Goal: Task Accomplishment & Management: Complete application form

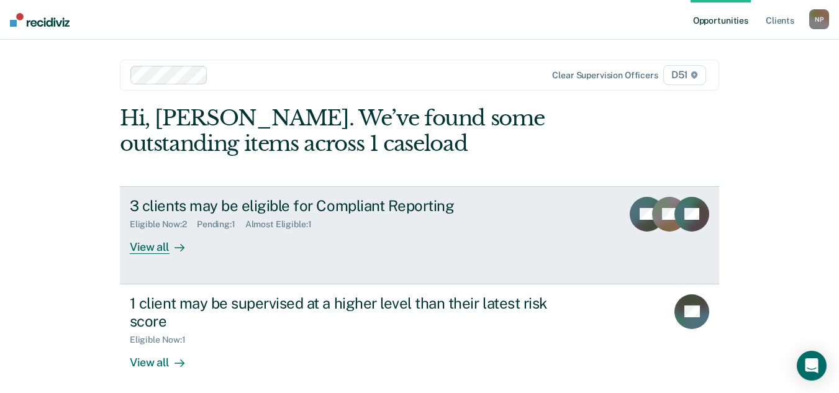
click at [303, 231] on div "3 clients may be eligible for Compliant Reporting Eligible Now : 2 Pending : 1 …" at bounding box center [363, 225] width 466 height 57
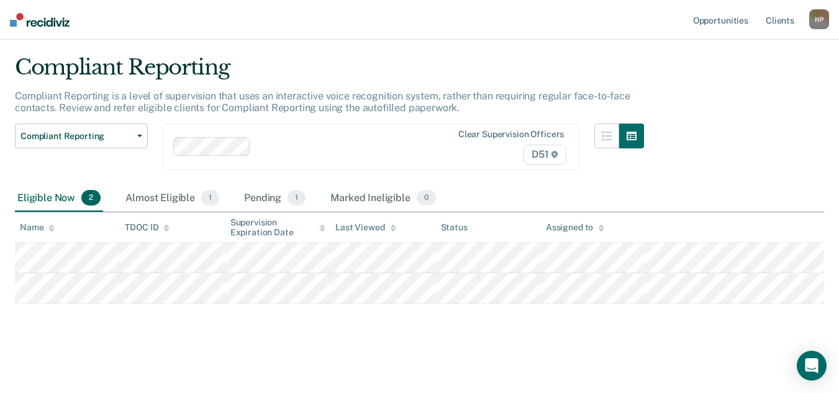
scroll to position [28, 0]
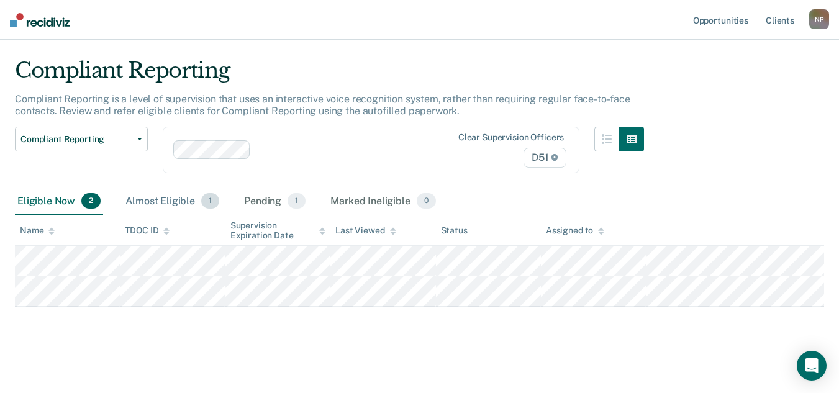
click at [184, 199] on div "Almost Eligible 1" at bounding box center [172, 201] width 99 height 27
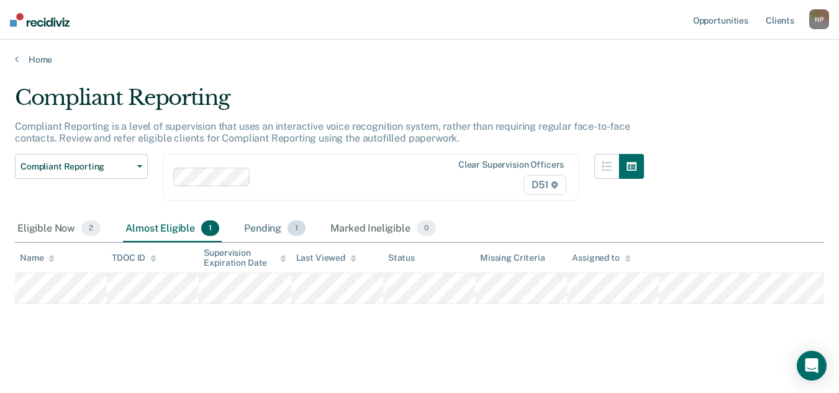
click at [259, 225] on div "Pending 1" at bounding box center [274, 228] width 66 height 27
click at [181, 225] on div "Almost Eligible 1" at bounding box center [172, 228] width 99 height 27
click at [67, 223] on div "Eligible Now 2" at bounding box center [59, 228] width 88 height 27
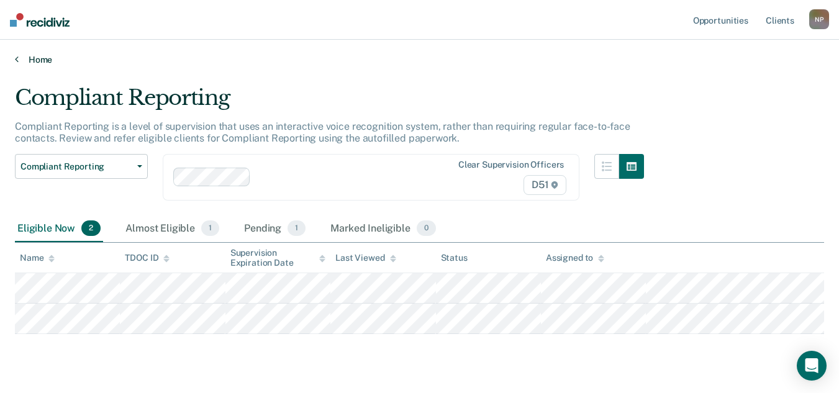
click at [36, 55] on link "Home" at bounding box center [419, 59] width 809 height 11
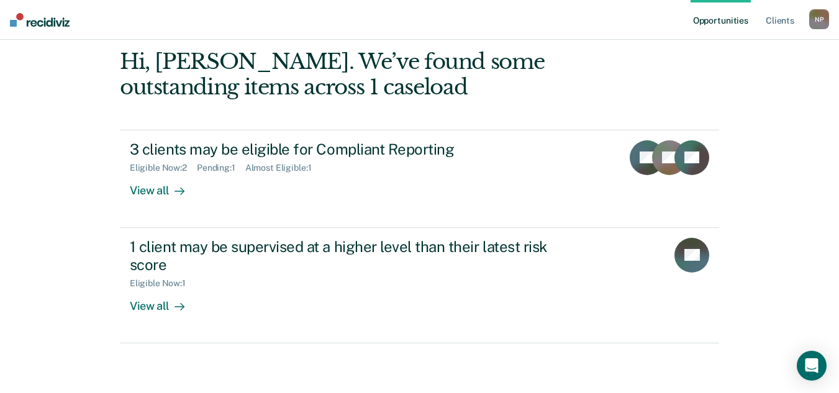
scroll to position [54, 0]
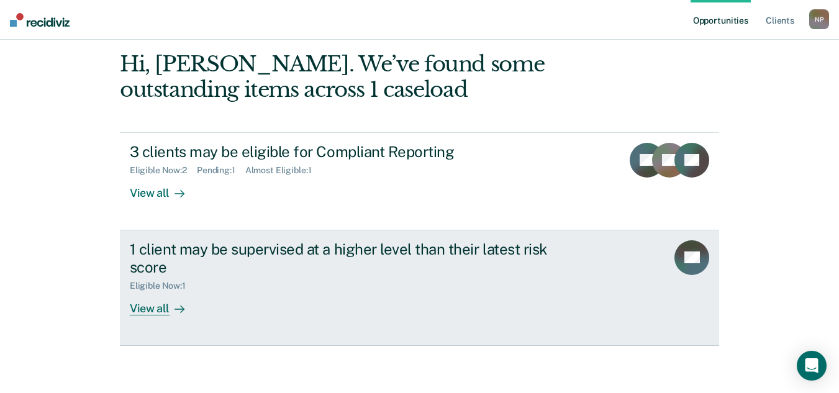
click at [440, 271] on div "1 client may be supervised at a higher level than their latest risk score" at bounding box center [348, 258] width 436 height 36
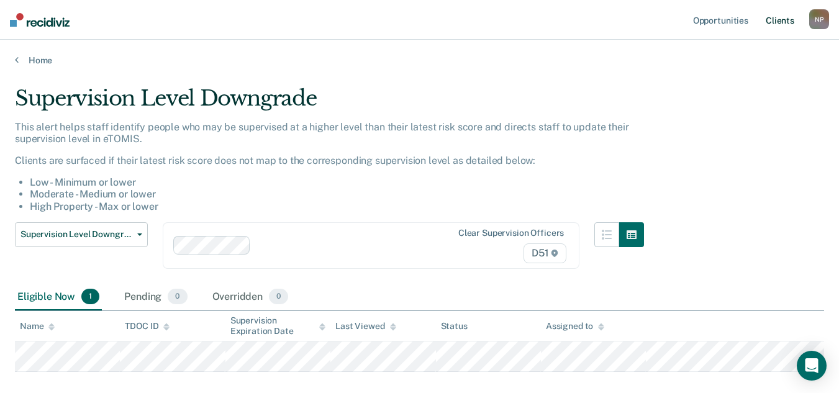
click at [780, 23] on link "Client s" at bounding box center [780, 20] width 34 height 40
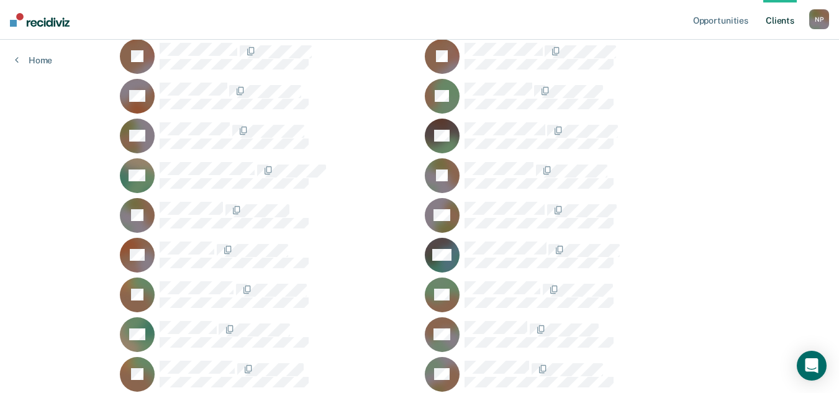
scroll to position [235, 0]
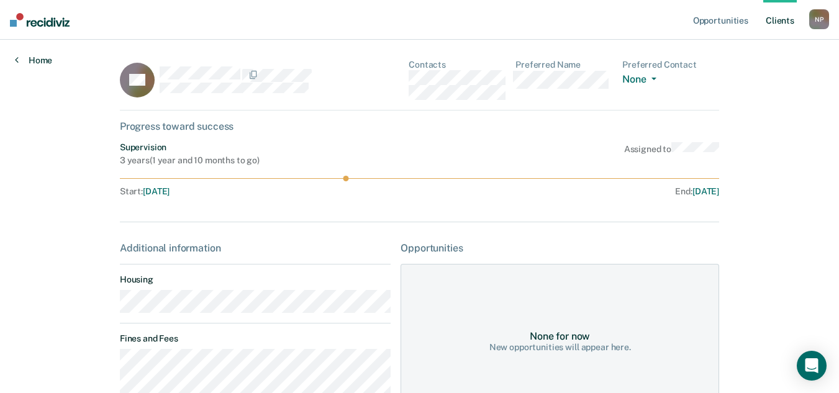
click at [33, 60] on link "Home" at bounding box center [33, 60] width 37 height 11
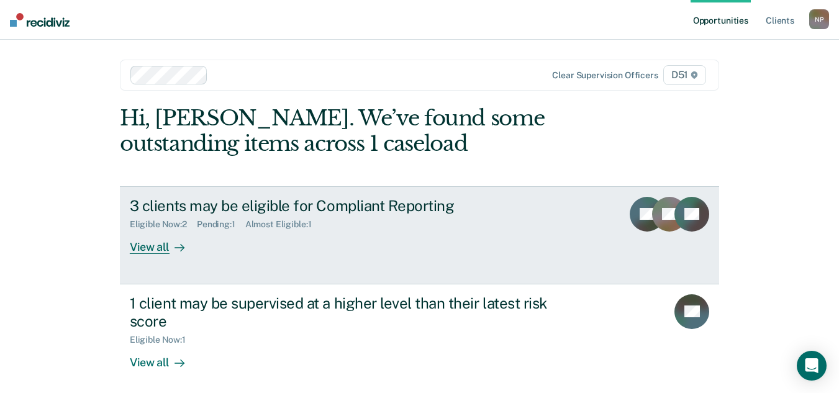
click at [624, 213] on link "3 clients may be eligible for Compliant Reporting Eligible Now : 2 Pending : 1 …" at bounding box center [419, 235] width 599 height 98
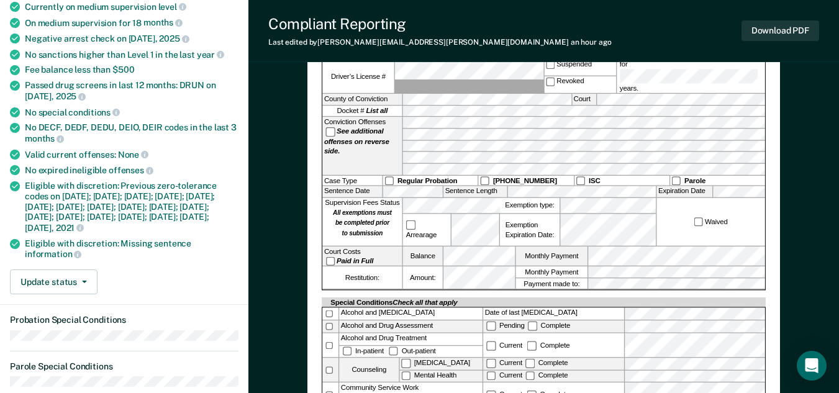
scroll to position [184, 0]
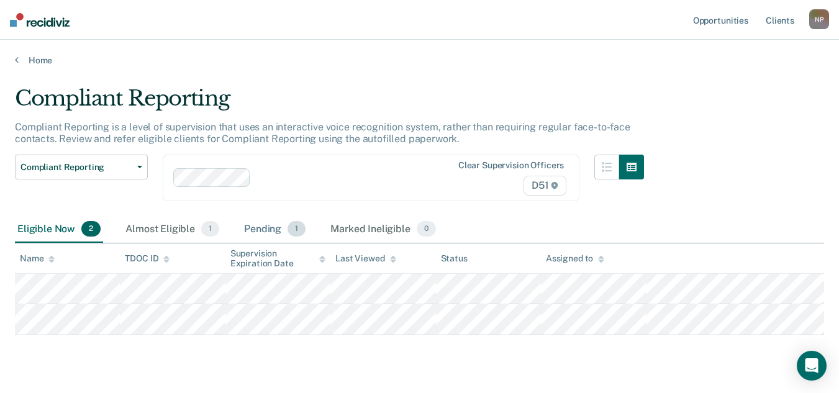
click at [268, 228] on div "Pending 1" at bounding box center [274, 229] width 66 height 27
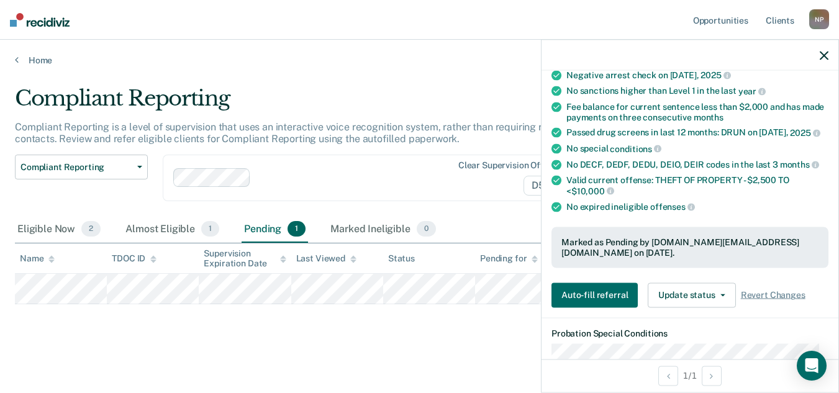
scroll to position [145, 0]
click at [599, 290] on button "Auto-fill referral" at bounding box center [594, 294] width 86 height 25
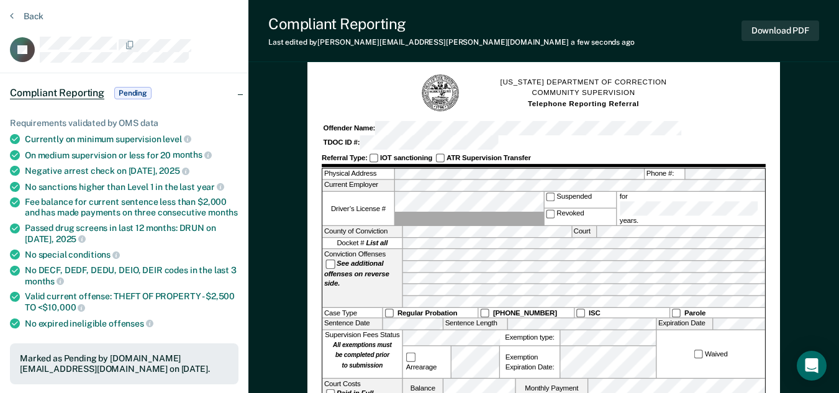
scroll to position [45, 0]
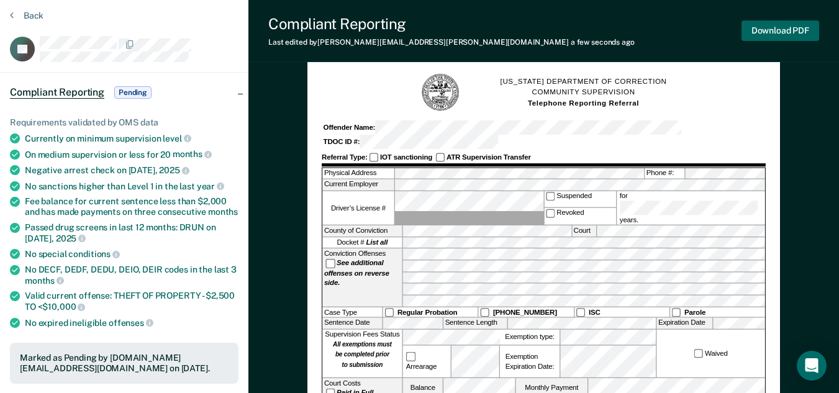
click at [776, 30] on button "Download PDF" at bounding box center [780, 30] width 78 height 20
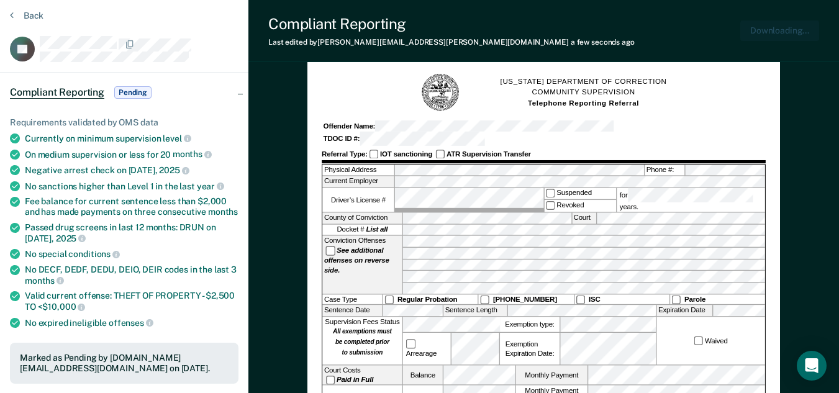
scroll to position [0, 0]
